Goal: Book appointment/travel/reservation

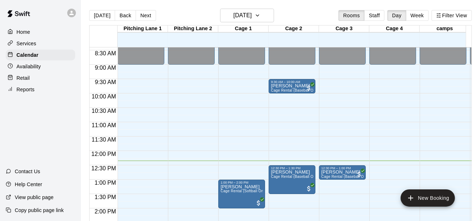
scroll to position [355, 0]
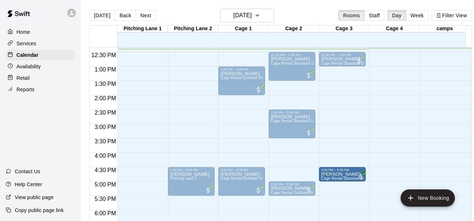
drag, startPoint x: 286, startPoint y: 177, endPoint x: 340, endPoint y: 177, distance: 53.9
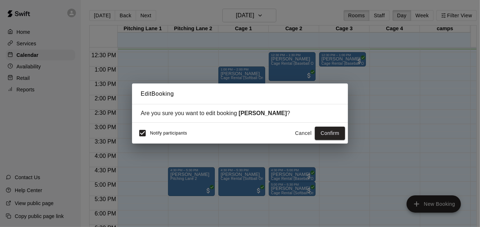
click at [240, 155] on div "Edit Booking Are you sure you want to edit booking [PERSON_NAME] ? Notify parti…" at bounding box center [240, 113] width 480 height 227
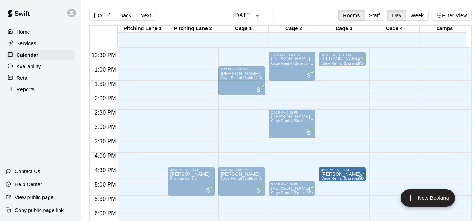
drag, startPoint x: 298, startPoint y: 170, endPoint x: 352, endPoint y: 176, distance: 53.9
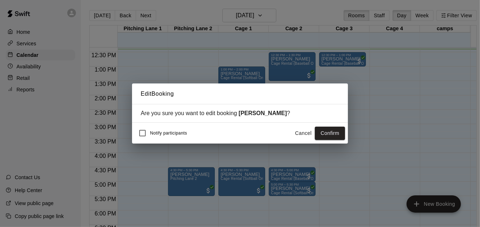
click at [322, 134] on button "Confirm" at bounding box center [330, 133] width 30 height 13
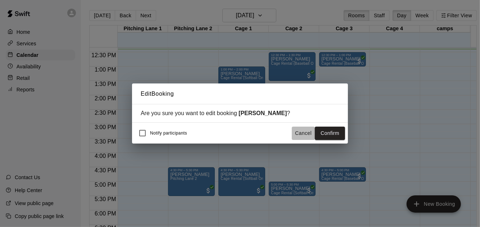
click at [303, 130] on button "Cancel" at bounding box center [303, 133] width 23 height 13
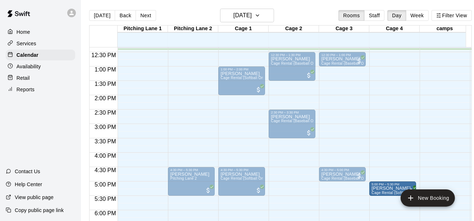
drag, startPoint x: 287, startPoint y: 190, endPoint x: 399, endPoint y: 194, distance: 111.9
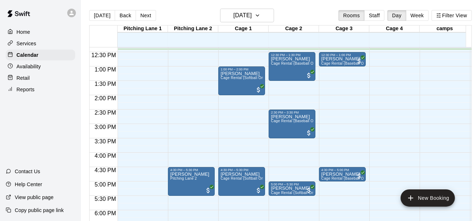
click at [169, 199] on div "12:00 AM 12:30 AM 1:00 AM 1:30 AM 2:00 AM 2:30 AM 3:00 AM 3:30 AM 4:00 AM 4:30 …" at bounding box center [281, 138] width 382 height 182
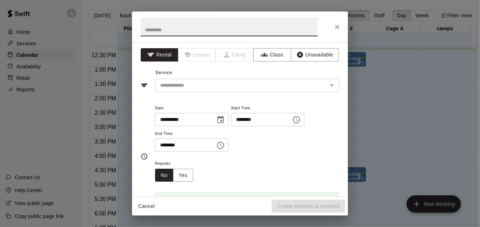
click at [335, 27] on icon "Close" at bounding box center [336, 26] width 7 height 7
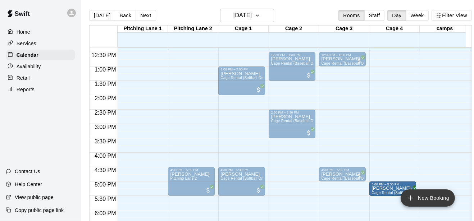
drag, startPoint x: 294, startPoint y: 196, endPoint x: 409, endPoint y: 198, distance: 115.4
click at [409, 198] on div "[DATE] Back [DATE][DATE] Rooms Staff Day Week Filter View [GEOGRAPHIC_DATA] 1 […" at bounding box center [280, 119] width 382 height 221
drag, startPoint x: 290, startPoint y: 189, endPoint x: 389, endPoint y: 192, distance: 99.2
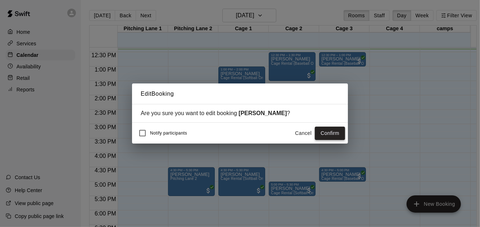
click at [343, 140] on button "Confirm" at bounding box center [330, 133] width 30 height 13
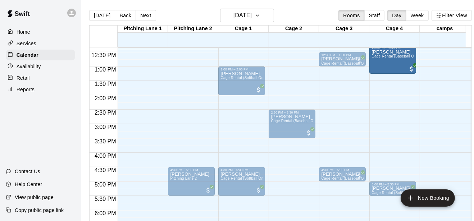
scroll to position [352, 0]
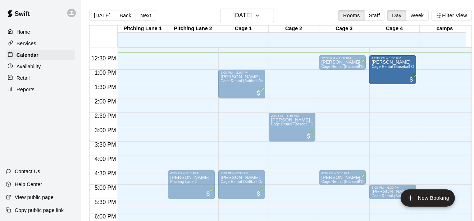
drag, startPoint x: 297, startPoint y: 73, endPoint x: 391, endPoint y: 78, distance: 94.7
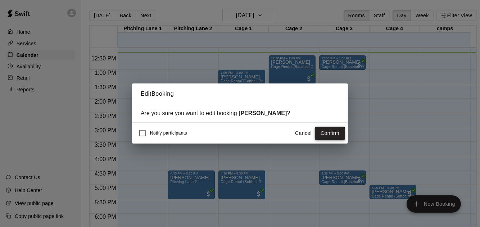
click at [325, 136] on button "Confirm" at bounding box center [330, 133] width 30 height 13
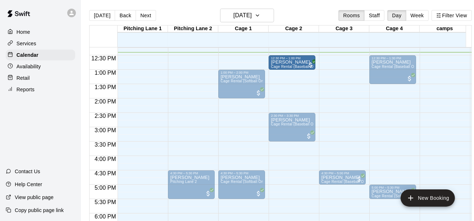
drag, startPoint x: 324, startPoint y: 58, endPoint x: 287, endPoint y: 64, distance: 38.0
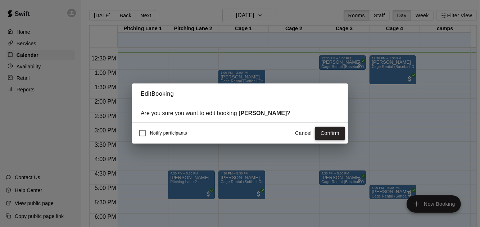
click at [322, 132] on button "Confirm" at bounding box center [330, 133] width 30 height 13
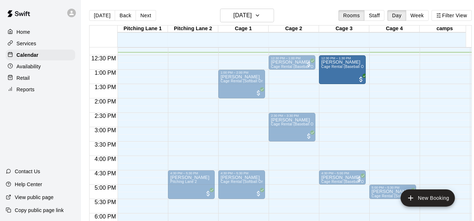
drag, startPoint x: 386, startPoint y: 72, endPoint x: 332, endPoint y: 79, distance: 54.7
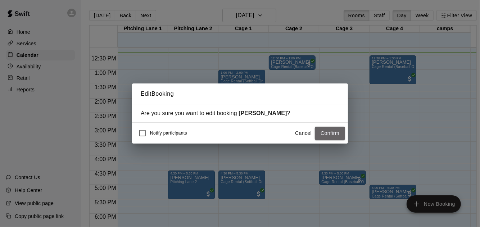
drag, startPoint x: 326, startPoint y: 129, endPoint x: 314, endPoint y: 128, distance: 12.3
click at [326, 130] on button "Confirm" at bounding box center [330, 133] width 30 height 13
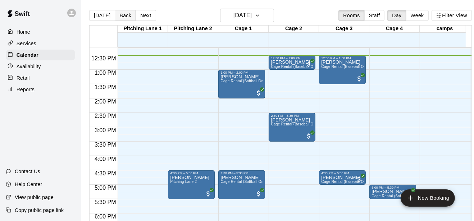
click at [123, 16] on button "Back" at bounding box center [125, 15] width 21 height 11
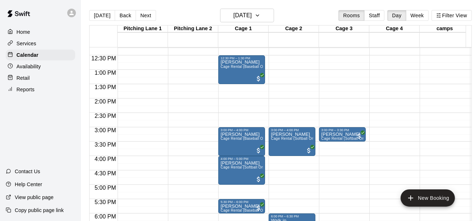
scroll to position [465, 0]
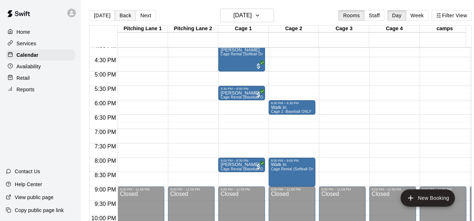
click at [120, 11] on button "Back" at bounding box center [125, 15] width 21 height 11
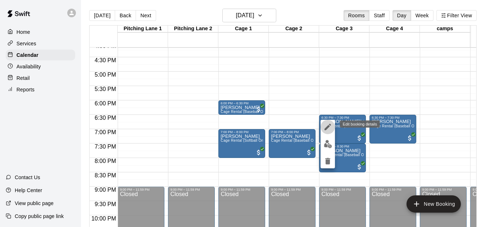
click at [324, 124] on icon "edit" at bounding box center [327, 127] width 9 height 9
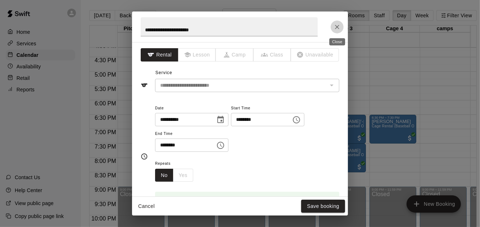
click at [337, 26] on icon "Close" at bounding box center [336, 26] width 7 height 7
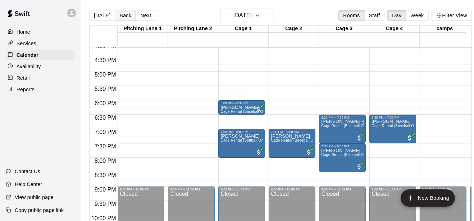
click at [130, 14] on button "Back" at bounding box center [125, 15] width 21 height 11
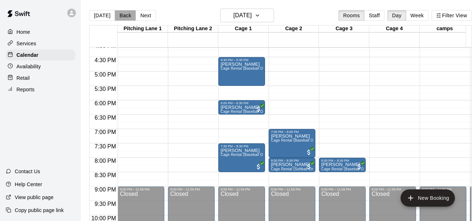
click at [128, 16] on button "Back" at bounding box center [125, 15] width 21 height 11
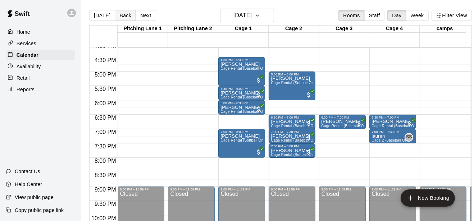
click at [128, 16] on button "Back" at bounding box center [125, 15] width 21 height 11
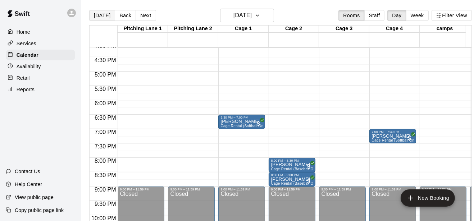
click at [96, 14] on button "[DATE]" at bounding box center [102, 15] width 26 height 11
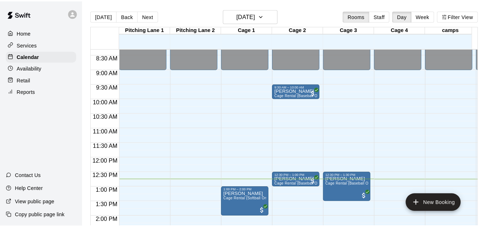
scroll to position [352, 0]
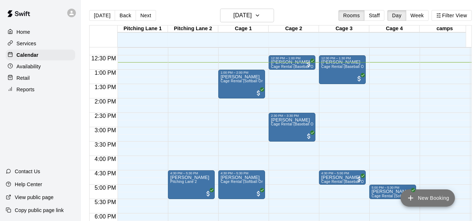
click at [439, 201] on button "New Booking" at bounding box center [427, 197] width 54 height 17
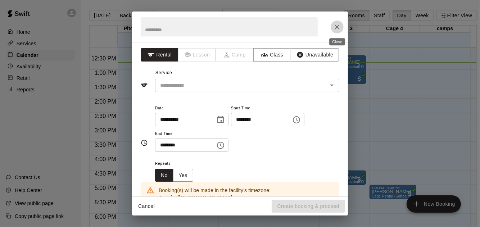
click at [333, 28] on icon "Close" at bounding box center [336, 26] width 7 height 7
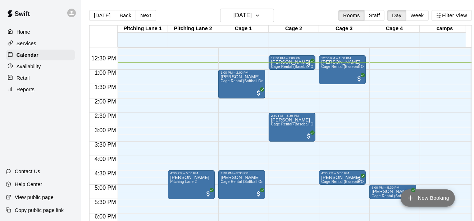
click at [426, 197] on button "New Booking" at bounding box center [427, 197] width 54 height 17
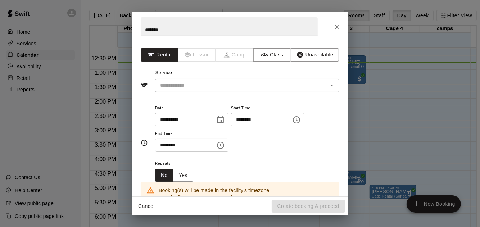
type input "*******"
click at [245, 94] on div "**********" at bounding box center [240, 119] width 216 height 154
click at [243, 87] on input "text" at bounding box center [236, 85] width 159 height 9
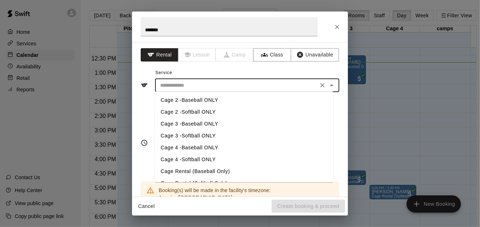
scroll to position [33, 0]
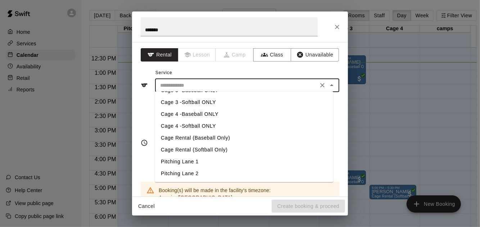
click at [210, 136] on li "Cage Rental (Baseball Only)" at bounding box center [244, 138] width 178 height 12
type input "**********"
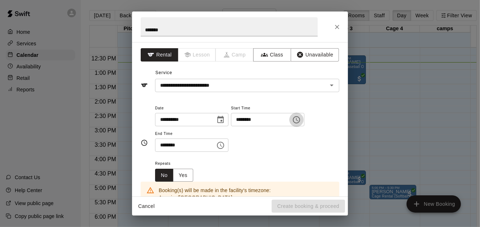
click at [301, 118] on icon "Choose time, selected time is 12:00 PM" at bounding box center [296, 119] width 9 height 9
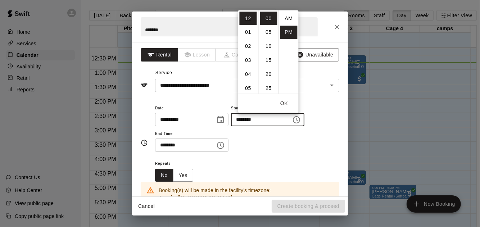
scroll to position [13, 0]
click at [246, 36] on li "01" at bounding box center [247, 32] width 17 height 13
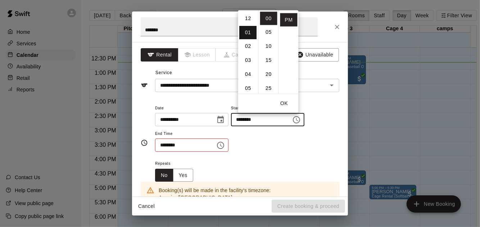
type input "********"
click at [225, 141] on icon "Choose time, selected time is 12:30 PM" at bounding box center [220, 145] width 9 height 9
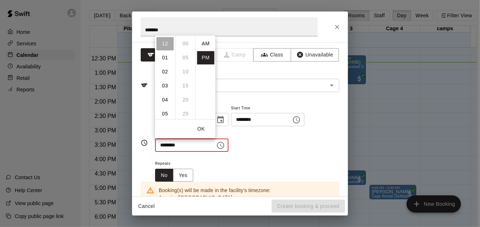
scroll to position [13, 0]
click at [165, 59] on li "01" at bounding box center [164, 57] width 17 height 13
type input "********"
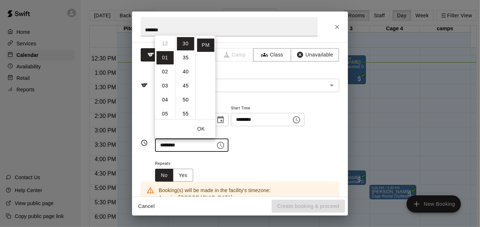
scroll to position [14, 0]
click at [253, 141] on div "**********" at bounding box center [247, 128] width 184 height 49
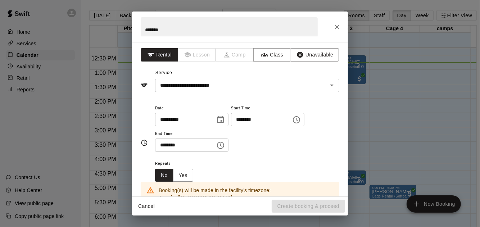
scroll to position [113, 0]
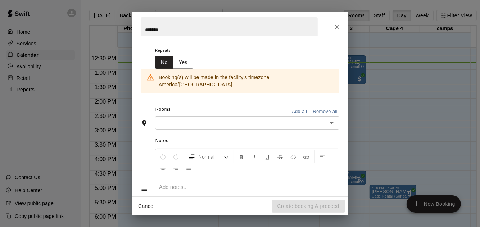
click at [200, 129] on div "Notes Normal Add notes..." at bounding box center [240, 184] width 198 height 110
click at [196, 118] on input "text" at bounding box center [241, 122] width 168 height 9
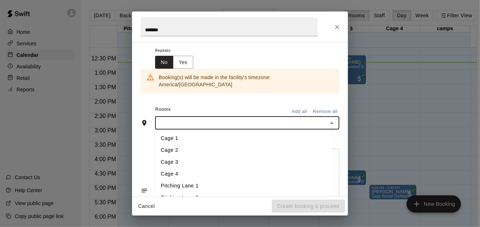
click at [193, 145] on li "Cage 2" at bounding box center [244, 151] width 178 height 12
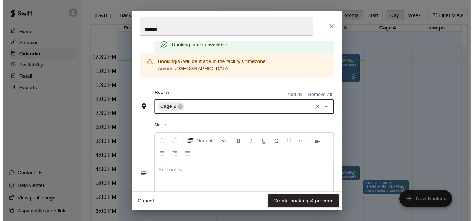
scroll to position [183, 0]
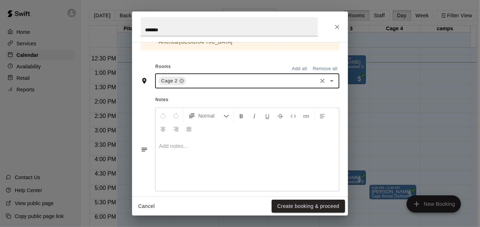
click at [325, 201] on button "Create booking & proceed" at bounding box center [307, 206] width 73 height 13
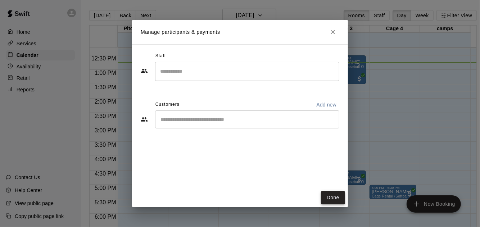
click at [343, 202] on button "Done" at bounding box center [333, 197] width 24 height 13
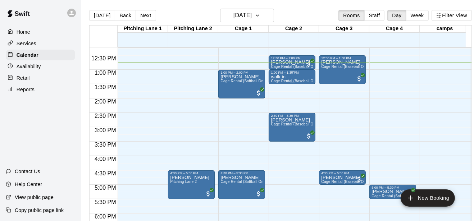
click at [281, 73] on div "1:00 PM – 1:30 PM" at bounding box center [292, 73] width 42 height 4
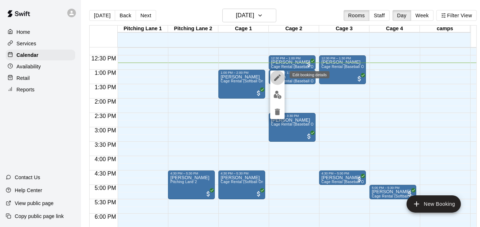
click at [276, 78] on icon "edit" at bounding box center [277, 77] width 6 height 6
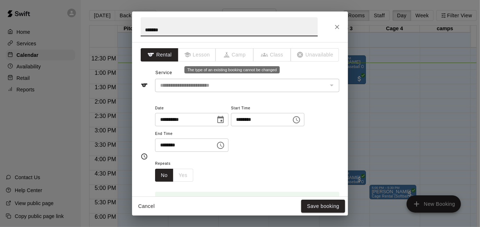
type input "****"
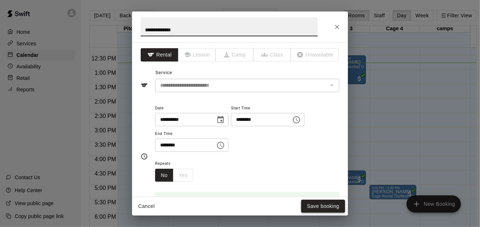
type input "**********"
click at [307, 201] on button "Save booking" at bounding box center [323, 206] width 44 height 13
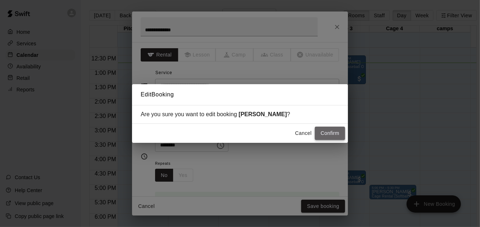
click at [326, 132] on button "Confirm" at bounding box center [330, 133] width 30 height 13
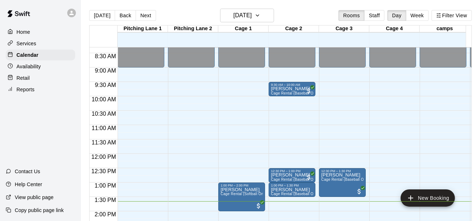
scroll to position [352, 0]
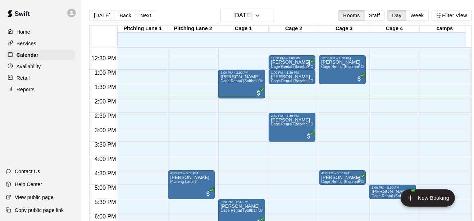
click at [342, 194] on div "12:00 AM – 9:00 AM Closed 12:30 PM – 1:30 PM [PERSON_NAME] Cage Rental (Basebal…" at bounding box center [342, 41] width 47 height 690
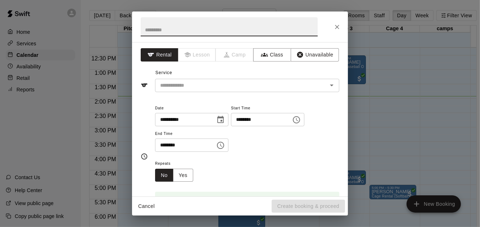
click at [336, 25] on icon "Close" at bounding box center [336, 26] width 7 height 7
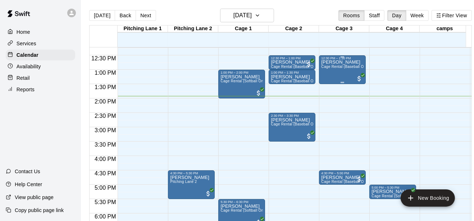
click at [330, 83] on div "[PERSON_NAME] Cage Rental (Baseball Only)" at bounding box center [342, 170] width 42 height 221
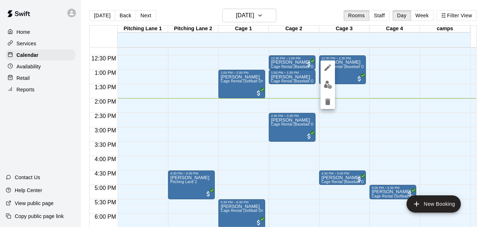
drag, startPoint x: 369, startPoint y: 146, endPoint x: 368, endPoint y: 174, distance: 28.4
click at [363, 175] on div at bounding box center [240, 113] width 480 height 227
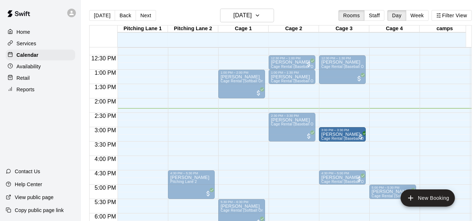
drag, startPoint x: 316, startPoint y: 143, endPoint x: 353, endPoint y: 135, distance: 37.6
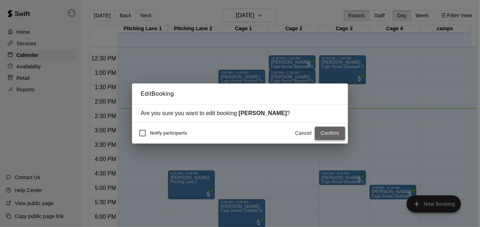
click at [328, 138] on button "Confirm" at bounding box center [330, 133] width 30 height 13
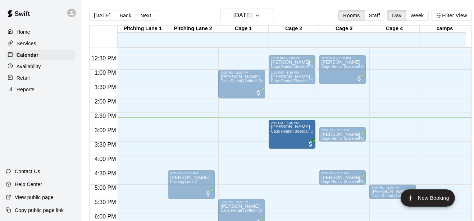
drag, startPoint x: 299, startPoint y: 130, endPoint x: 296, endPoint y: 142, distance: 12.1
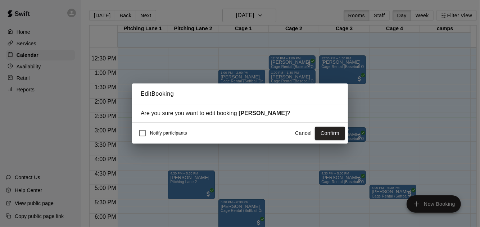
click at [232, 98] on div "Edit Booking Are you sure you want to edit booking [PERSON_NAME] You ? Notify p…" at bounding box center [240, 113] width 216 height 60
click at [321, 133] on button "Confirm" at bounding box center [330, 133] width 30 height 13
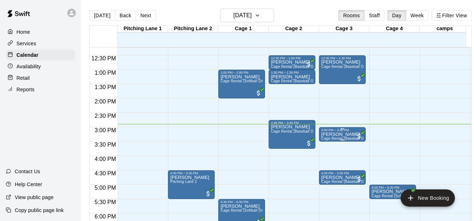
click at [321, 131] on div "3:00 PM – 3:30 PM" at bounding box center [342, 130] width 42 height 4
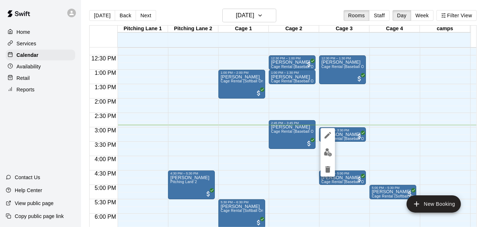
click at [229, 125] on div at bounding box center [240, 113] width 480 height 227
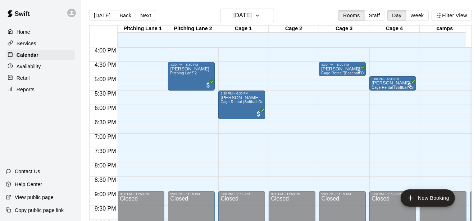
scroll to position [458, 0]
